Goal: Check status: Check status

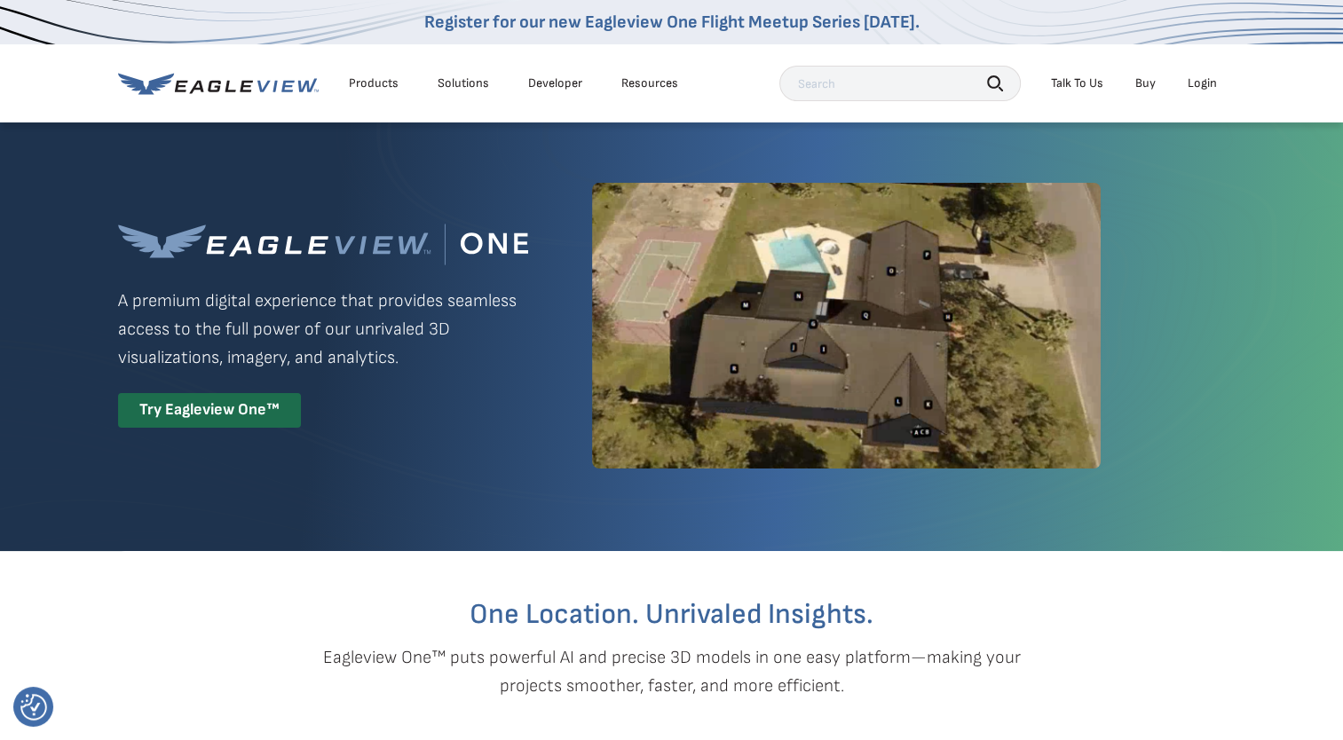
click at [1211, 90] on div "Login" at bounding box center [1201, 83] width 29 height 16
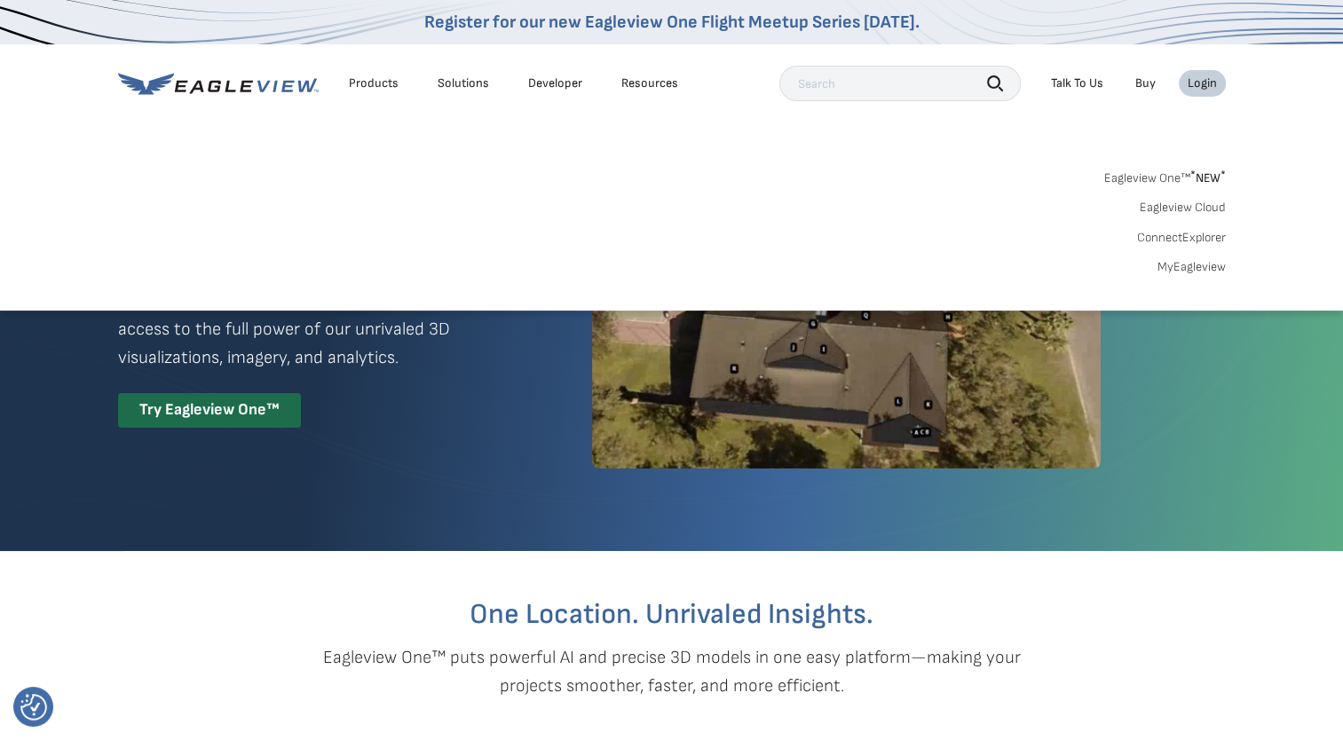
click at [1201, 266] on link "MyEagleview" at bounding box center [1191, 267] width 68 height 16
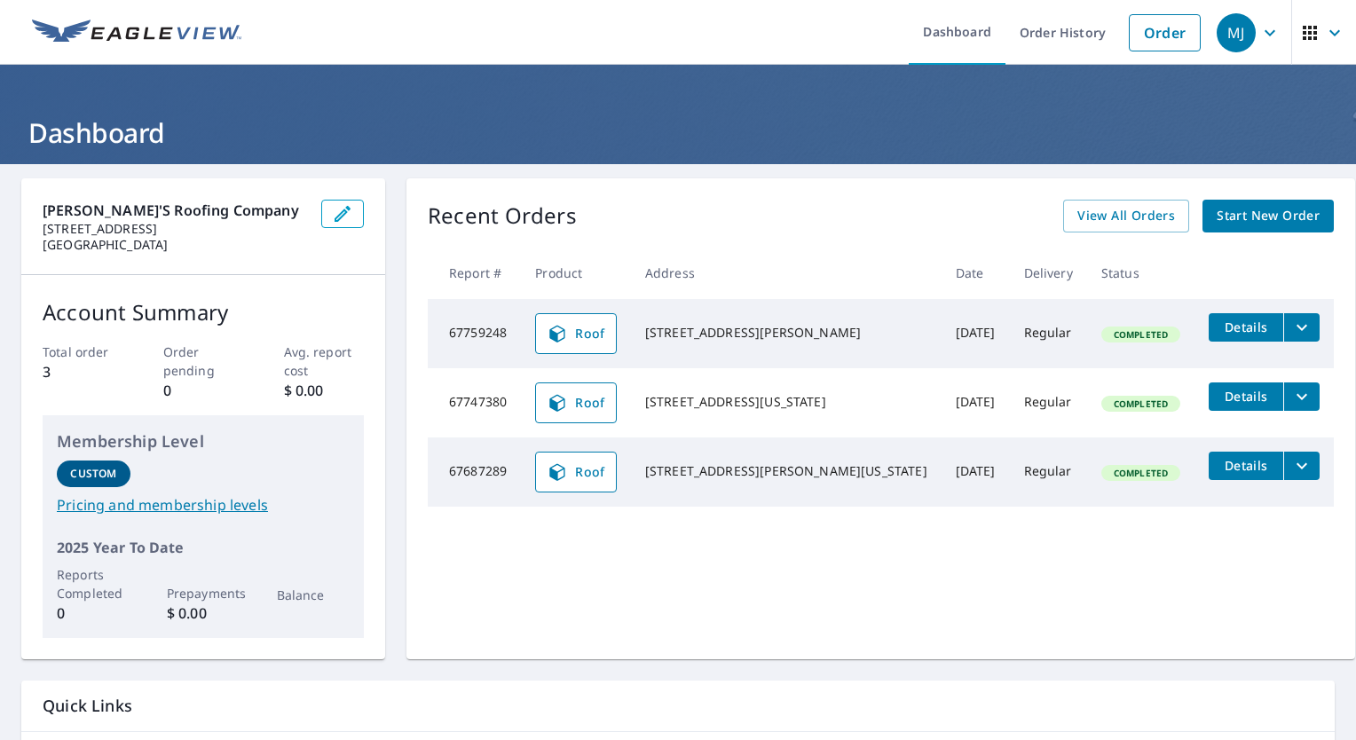
click at [1242, 24] on span "MJ" at bounding box center [1250, 33] width 67 height 43
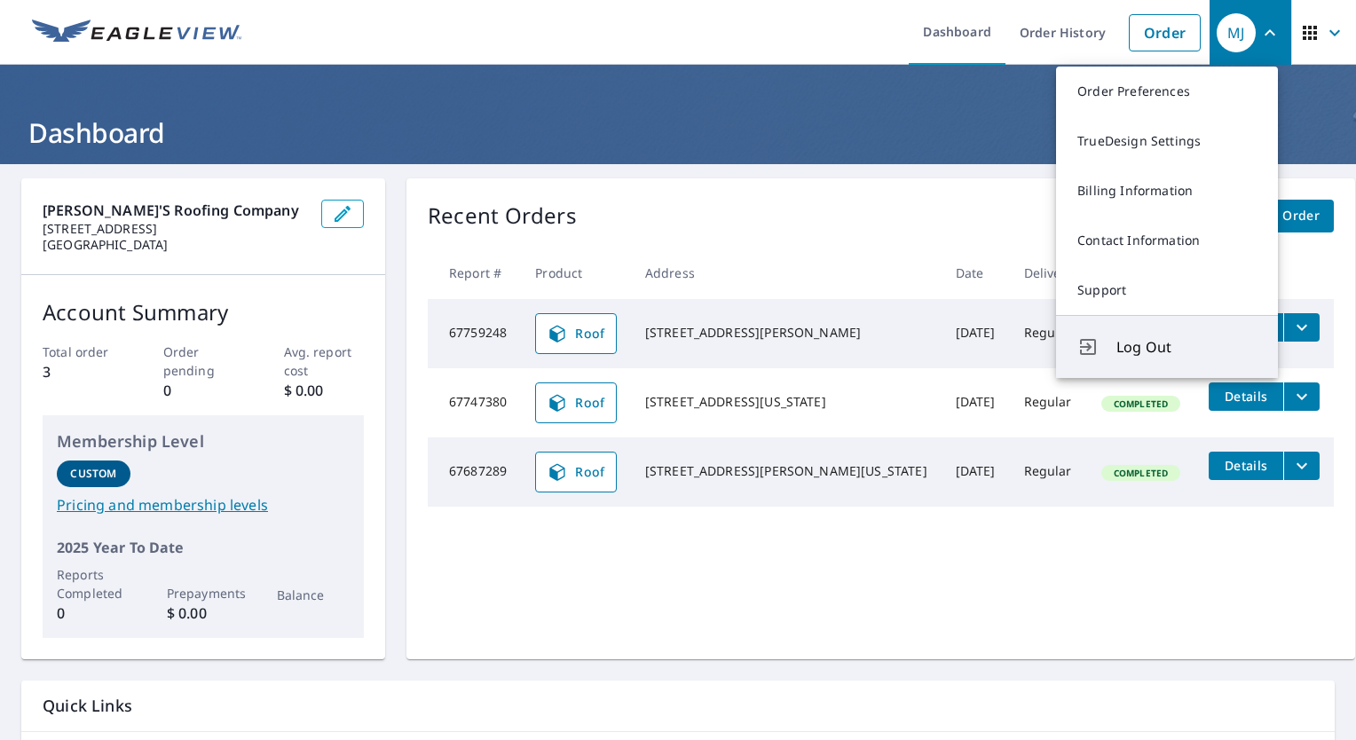
click at [1078, 360] on button "Log Out" at bounding box center [1167, 346] width 222 height 63
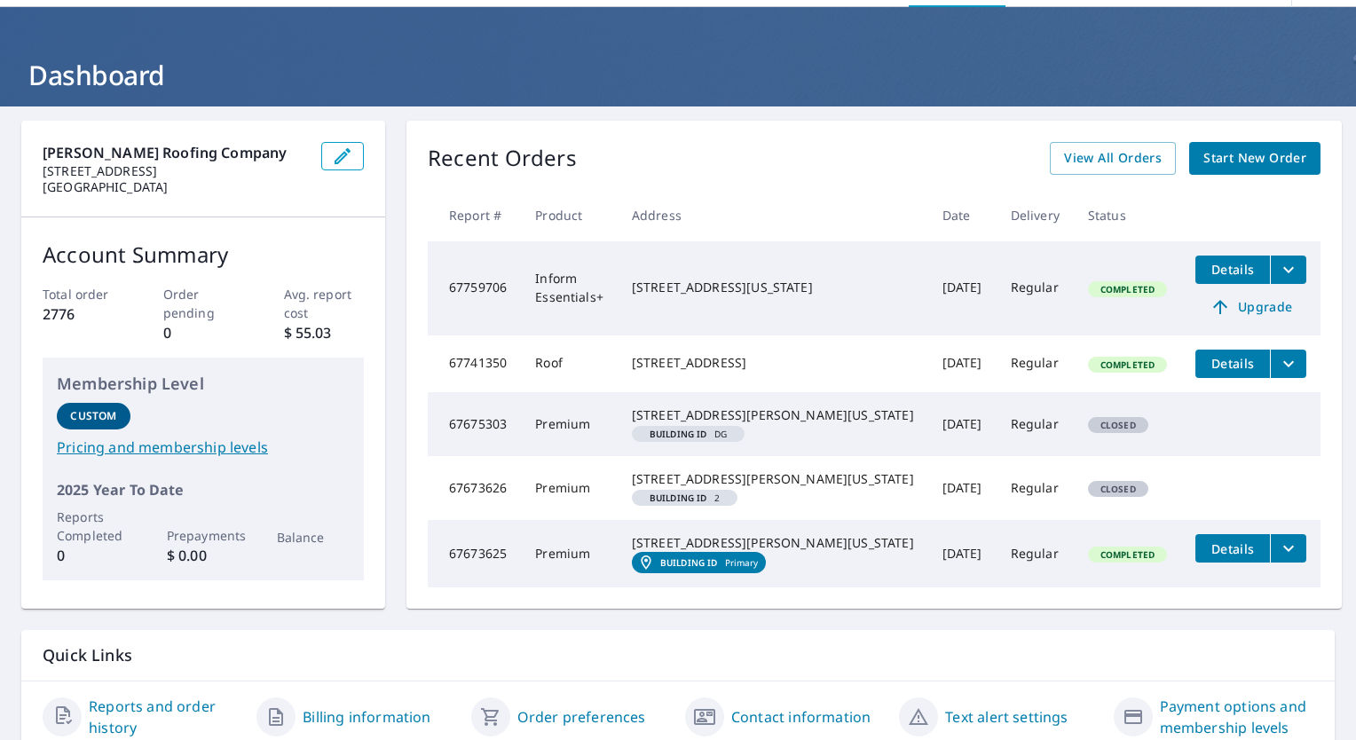
scroll to position [89, 0]
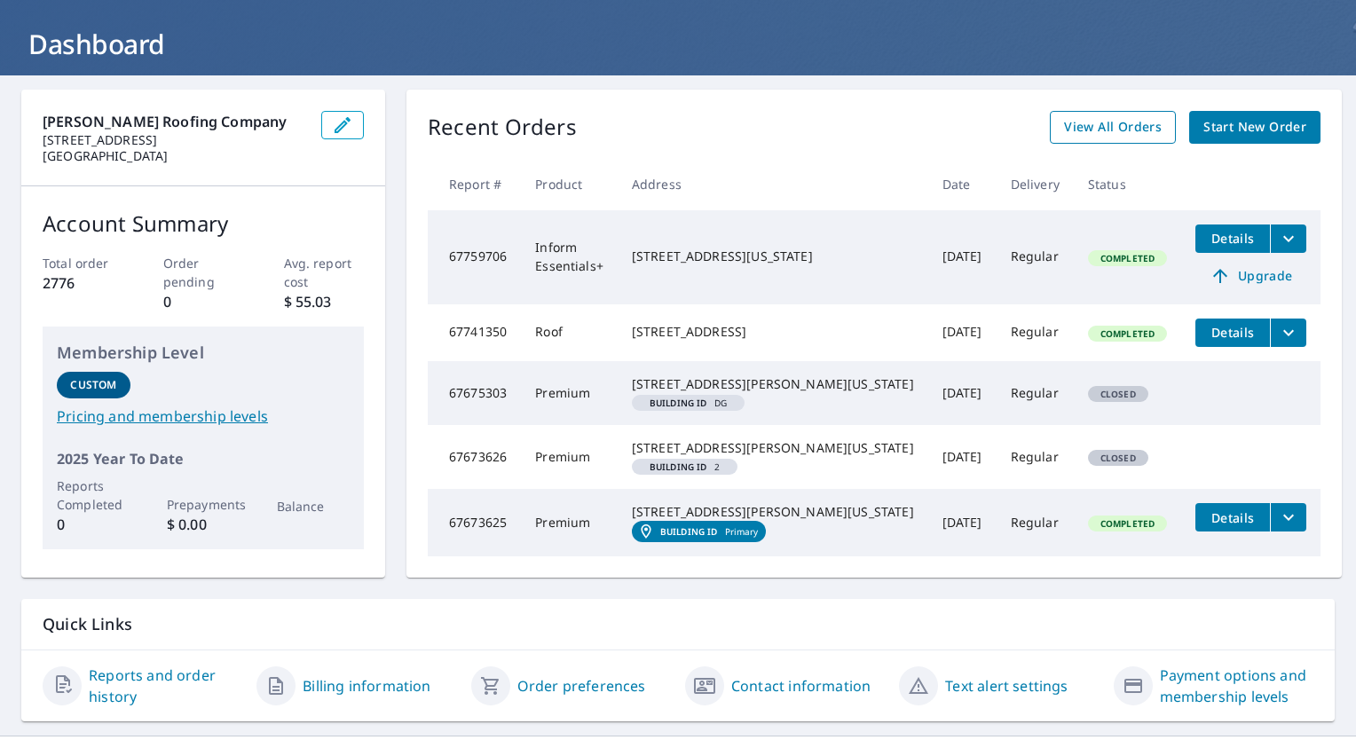
click at [1118, 126] on span "View All Orders" at bounding box center [1113, 127] width 98 height 22
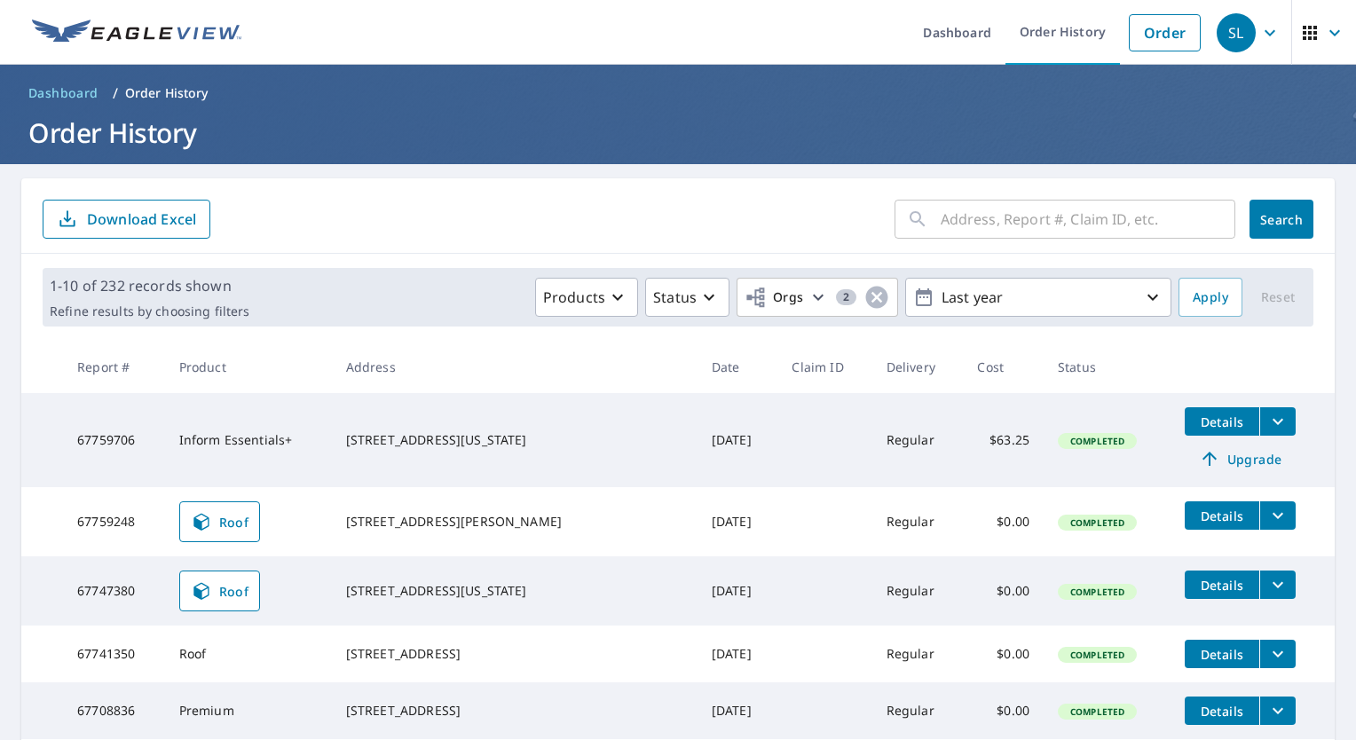
click at [980, 233] on input "text" at bounding box center [1088, 219] width 295 height 50
type input "5332 41st"
click button "Search" at bounding box center [1282, 219] width 64 height 39
